Goal: Transaction & Acquisition: Purchase product/service

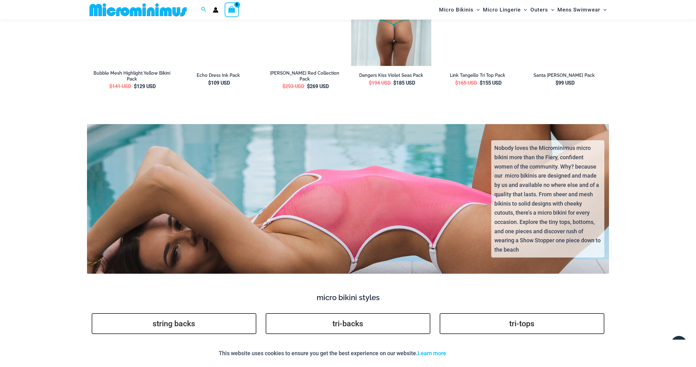
scroll to position [1316, 0]
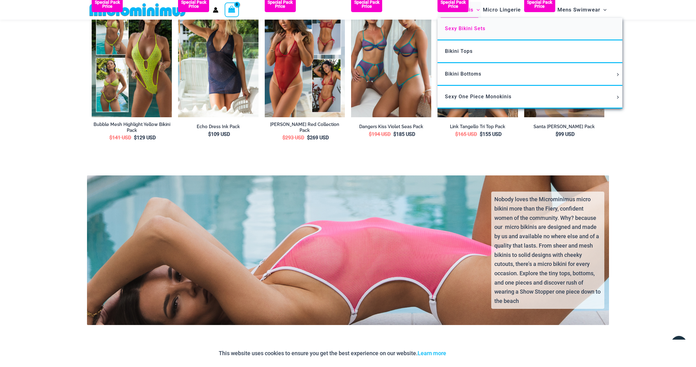
click at [458, 29] on span "Sexy Bikini Sets" at bounding box center [465, 28] width 40 height 6
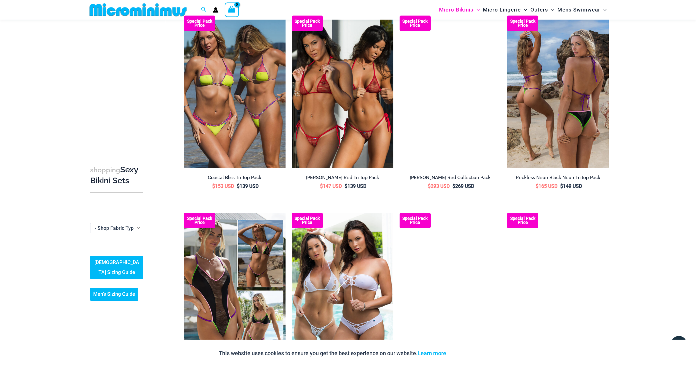
scroll to position [643, 0]
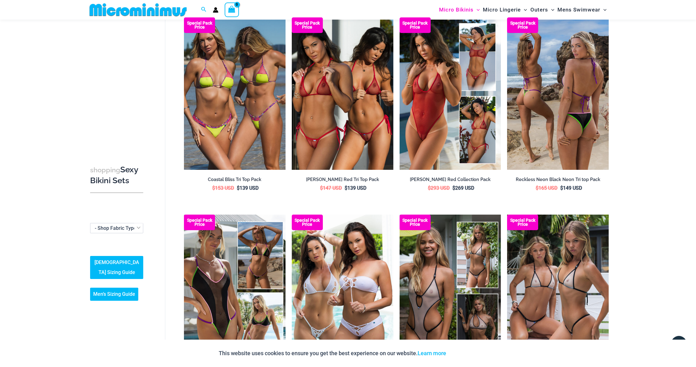
click at [568, 127] on img at bounding box center [558, 93] width 102 height 152
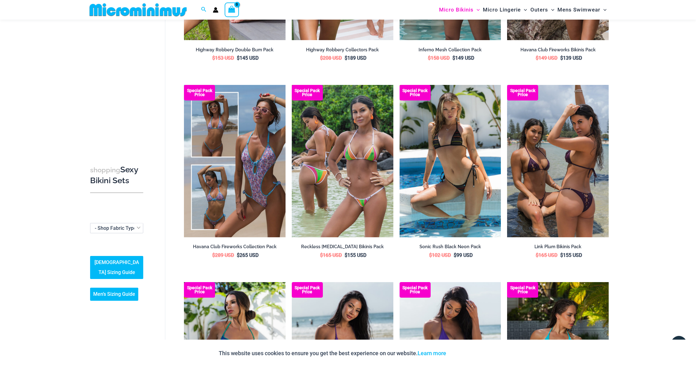
scroll to position [1167, 0]
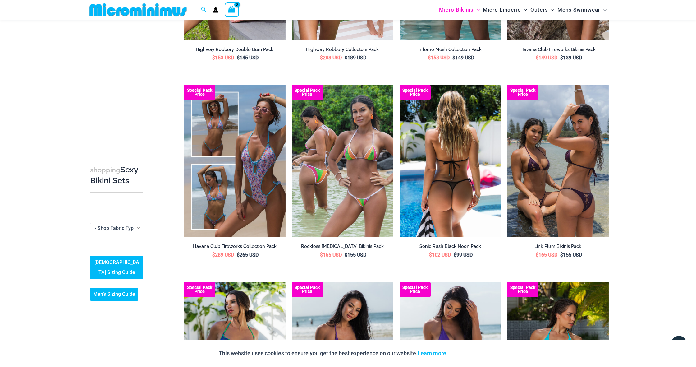
click at [447, 188] on img at bounding box center [451, 161] width 102 height 152
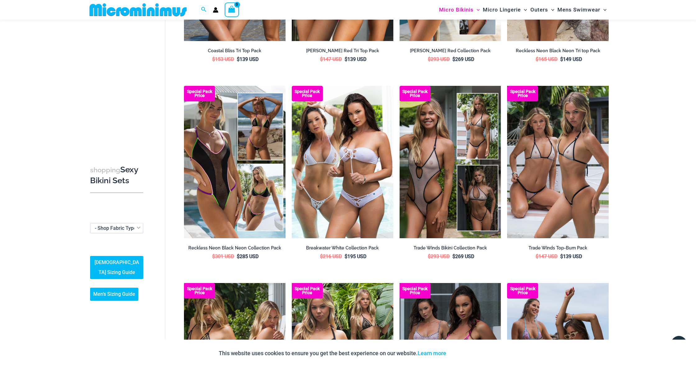
scroll to position [764, 0]
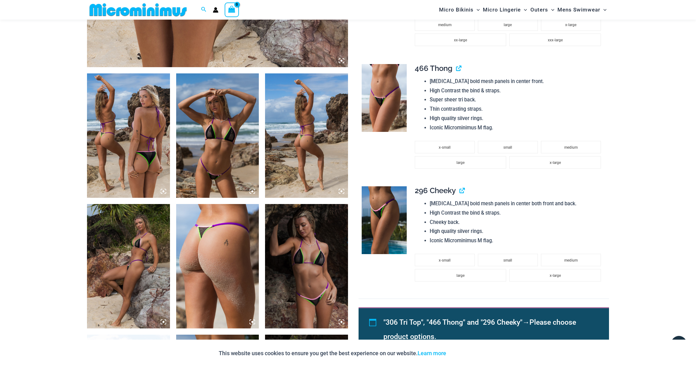
scroll to position [382, 0]
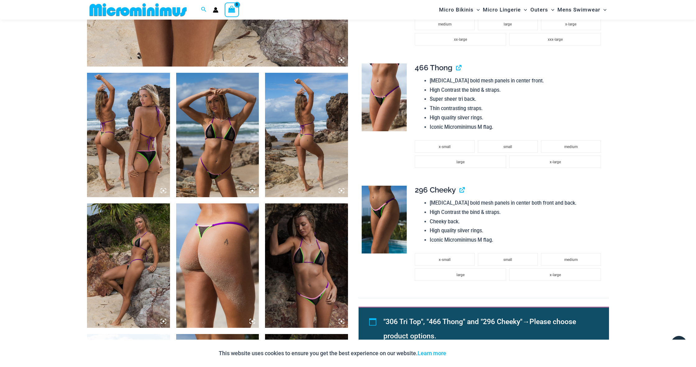
click at [223, 150] on img at bounding box center [217, 135] width 83 height 124
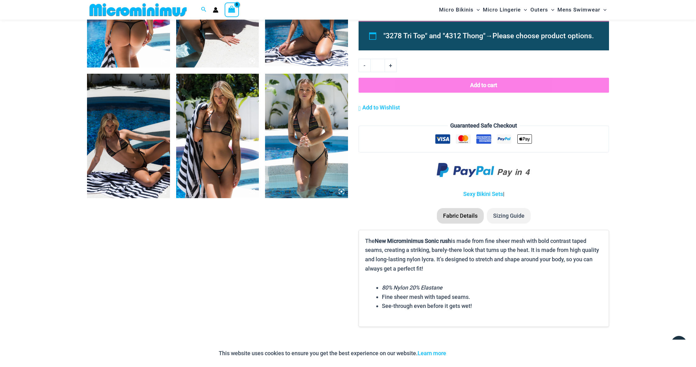
scroll to position [515, 0]
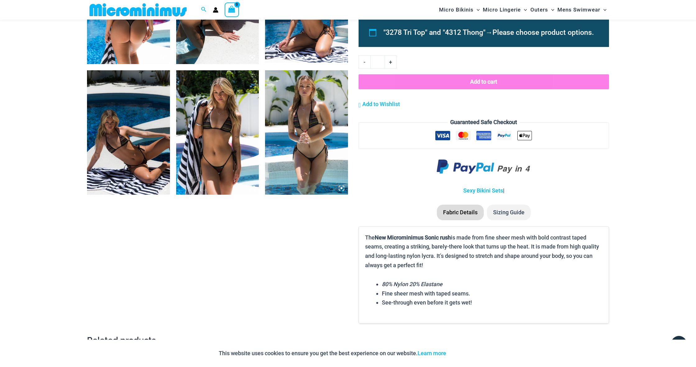
click at [341, 187] on icon at bounding box center [342, 188] width 2 height 2
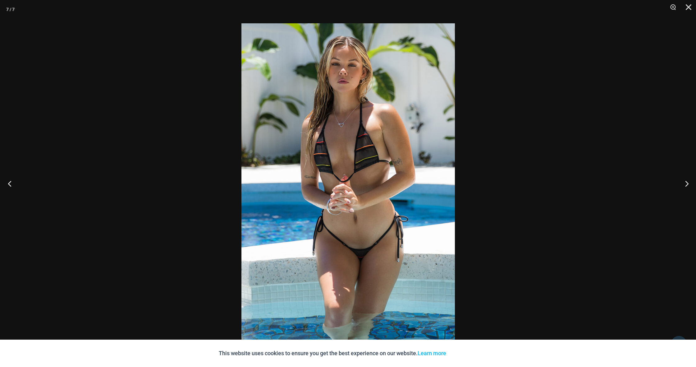
click at [12, 186] on button "Previous" at bounding box center [11, 183] width 23 height 31
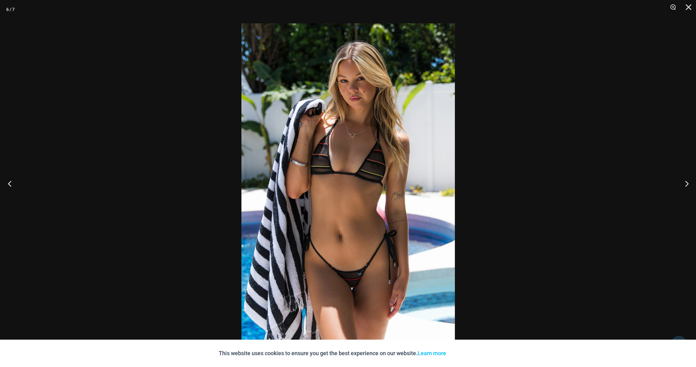
click at [12, 186] on button "Previous" at bounding box center [11, 183] width 23 height 31
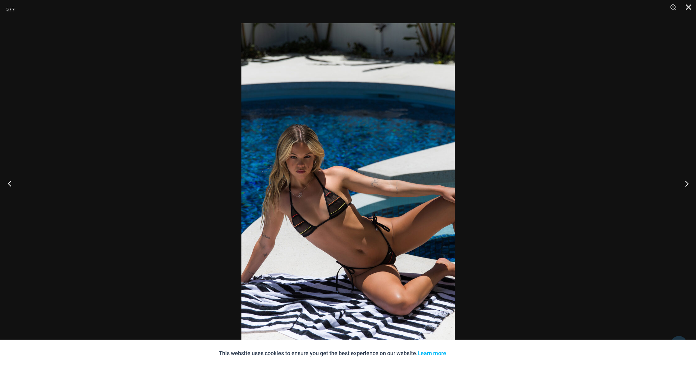
click at [12, 186] on button "Previous" at bounding box center [11, 183] width 23 height 31
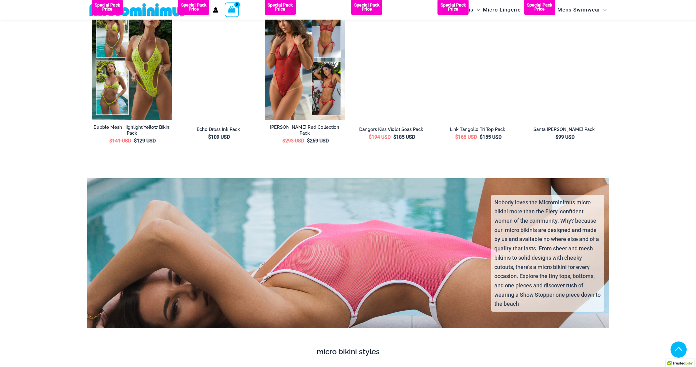
scroll to position [1316, 0]
